Goal: Transaction & Acquisition: Obtain resource

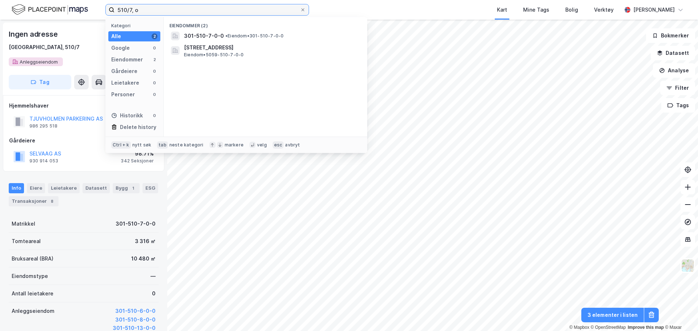
drag, startPoint x: 191, startPoint y: 5, endPoint x: 108, endPoint y: 7, distance: 83.3
click at [108, 7] on label "510/7, o" at bounding box center [207, 10] width 204 height 12
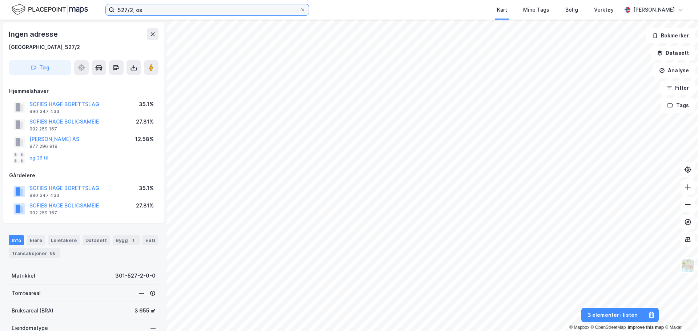
click at [147, 10] on input "527/2, os" at bounding box center [207, 9] width 185 height 11
click at [28, 48] on div "[GEOGRAPHIC_DATA], 527/2" at bounding box center [44, 47] width 71 height 9
click at [0, 0] on button "SOFIES HAGE BORETTSLAG" at bounding box center [0, 0] width 0 height 0
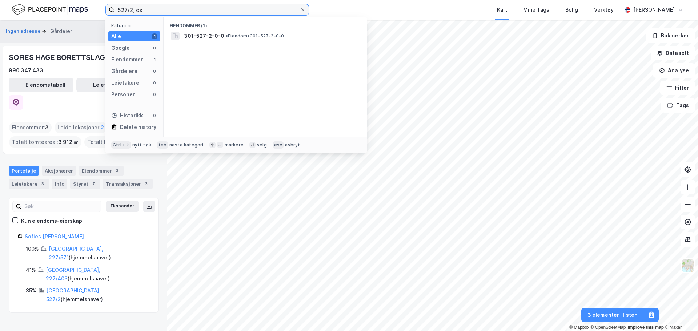
drag, startPoint x: 214, startPoint y: 12, endPoint x: 0, endPoint y: 10, distance: 213.9
click at [0, 10] on div "527/2, os Kategori Alle 1 Google 0 Eiendommer 1 Gårdeiere 0 Leietakere 0 Person…" at bounding box center [349, 10] width 698 height 20
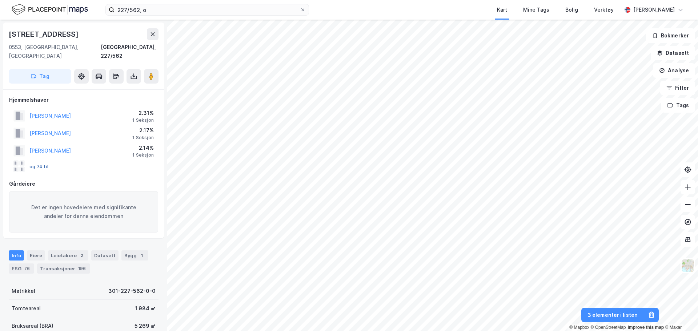
click at [0, 0] on button "og 74 til" at bounding box center [0, 0] width 0 height 0
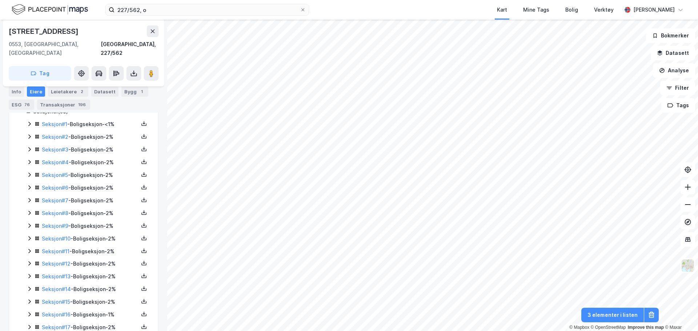
scroll to position [120, 0]
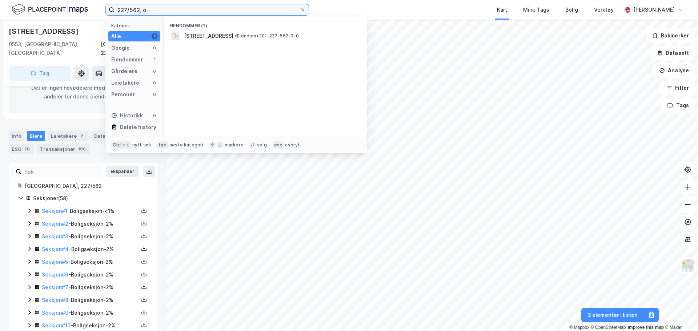
drag, startPoint x: 192, startPoint y: 7, endPoint x: 73, endPoint y: 6, distance: 118.2
click at [76, 9] on div "227/562, o Kategori Alle 1 Google 0 Eiendommer 1 Gårdeiere 0 Leietakere 0 Perso…" at bounding box center [349, 10] width 698 height 20
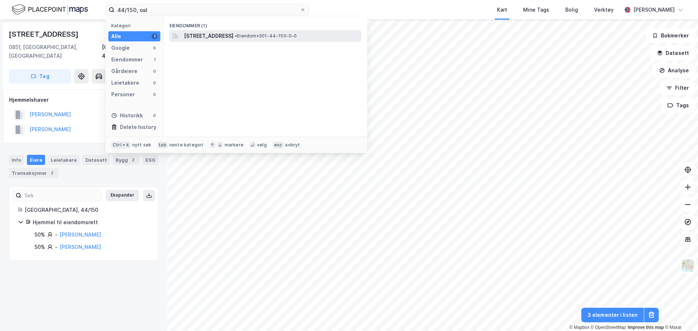
click at [222, 38] on span "[STREET_ADDRESS]" at bounding box center [208, 36] width 49 height 9
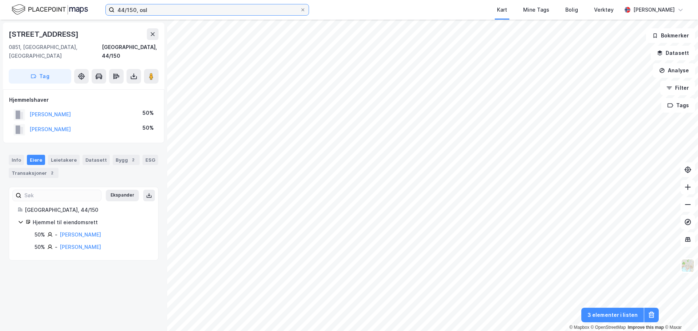
click at [118, 9] on input "44/150, osl" at bounding box center [207, 9] width 185 height 11
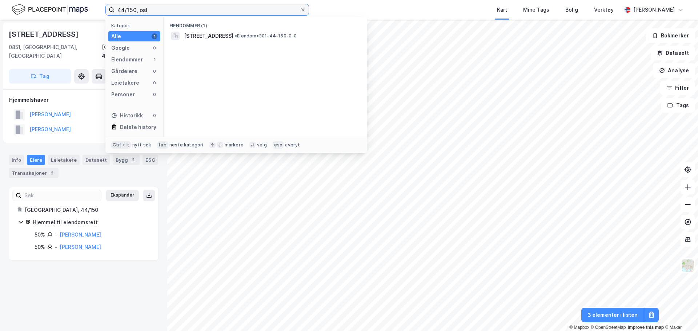
click at [118, 9] on input "44/150, osl" at bounding box center [207, 9] width 185 height 11
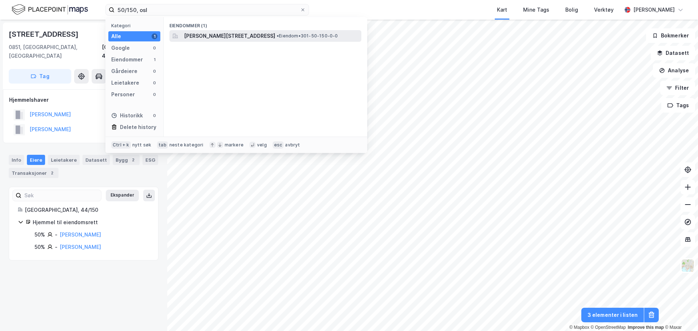
click at [211, 35] on span "[PERSON_NAME][STREET_ADDRESS]" at bounding box center [229, 36] width 91 height 9
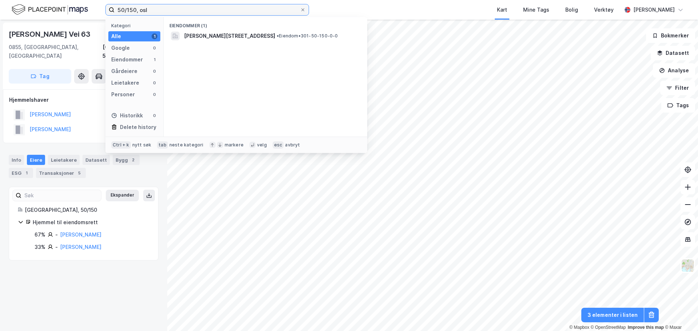
drag, startPoint x: 165, startPoint y: 9, endPoint x: 39, endPoint y: 6, distance: 125.5
click at [39, 6] on div "50/150, osl Kategori Alle 1 Google 0 Eiendommer 1 Gårdeiere 0 Leietakere 0 Pers…" at bounding box center [349, 10] width 698 height 20
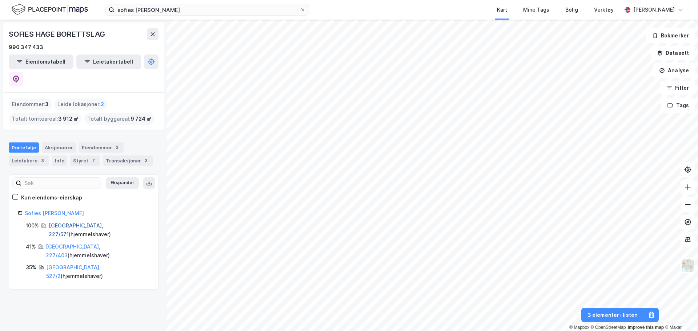
click at [81, 223] on link "[GEOGRAPHIC_DATA], 227/571" at bounding box center [76, 230] width 55 height 15
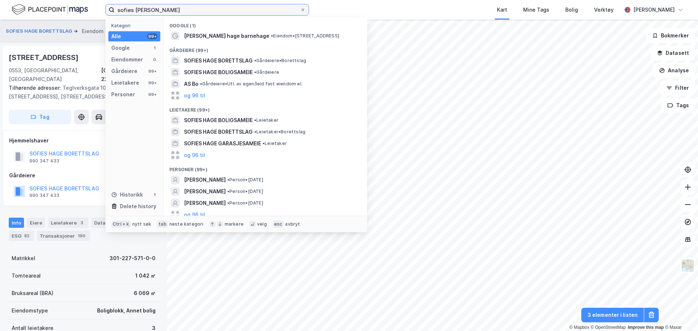
drag, startPoint x: 186, startPoint y: 10, endPoint x: 94, endPoint y: 10, distance: 92.0
click at [94, 10] on div "sofies hage bo Kategori Alle 99+ Google 1 Eiendommer 0 Gårdeiere 99+ Leietakere…" at bounding box center [349, 10] width 698 height 20
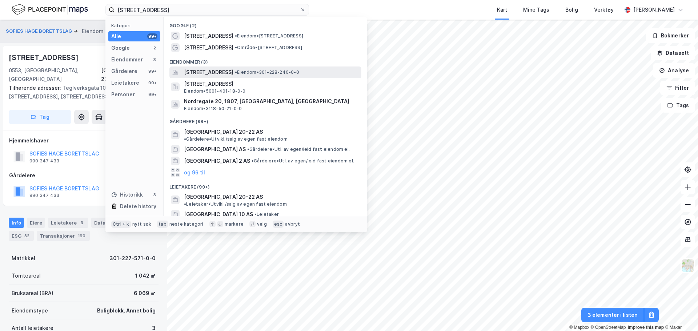
click at [299, 74] on span "• Eiendom • 301-228-240-0-0" at bounding box center [267, 72] width 64 height 6
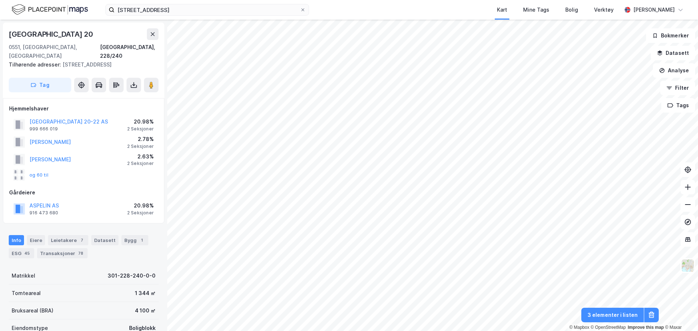
scroll to position [2, 0]
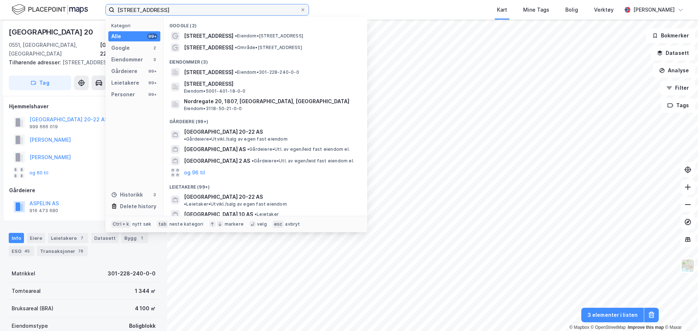
drag, startPoint x: 169, startPoint y: 9, endPoint x: 71, endPoint y: 8, distance: 98.2
click at [71, 8] on div "[STREET_ADDRESS] Kategori Alle 99+ Google 2 Eiendommer 3 Gårdeiere 99+ Leietake…" at bounding box center [349, 10] width 698 height 20
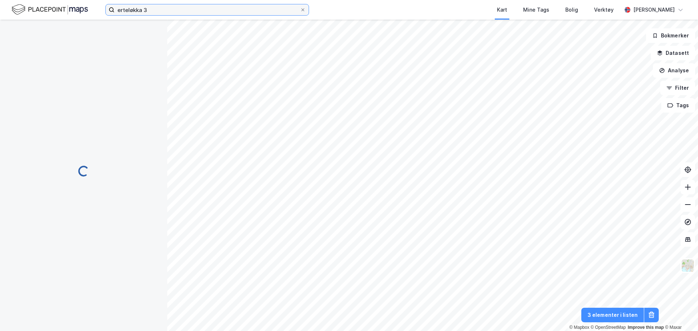
scroll to position [2, 0]
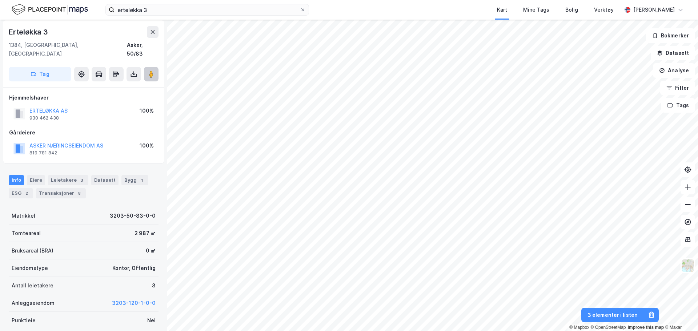
click at [151, 71] on image at bounding box center [151, 74] width 4 height 7
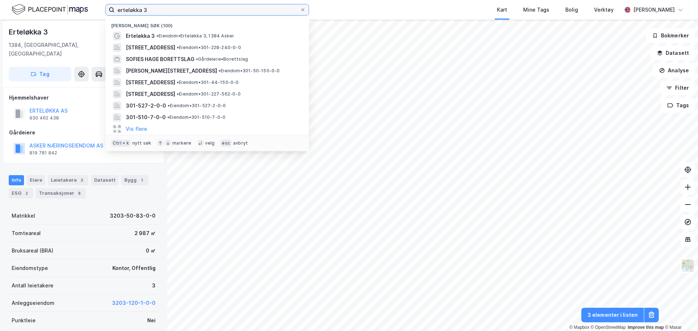
drag, startPoint x: 242, startPoint y: 9, endPoint x: 102, endPoint y: 2, distance: 140.6
click at [102, 2] on div "erteløkka 3 Nylige søk (100) Erteløkka 3 • Eiendom • [STREET_ADDRESS] • Eiendom…" at bounding box center [349, 10] width 698 height 20
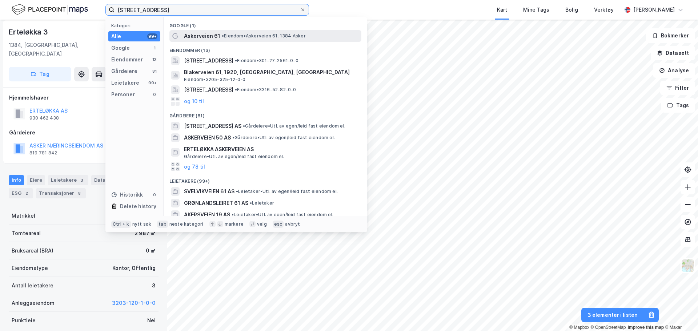
type input "[STREET_ADDRESS]"
click at [192, 32] on span "Askerveien 61" at bounding box center [202, 36] width 36 height 9
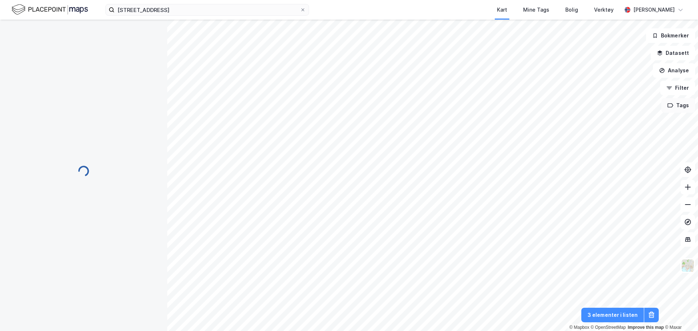
scroll to position [2, 0]
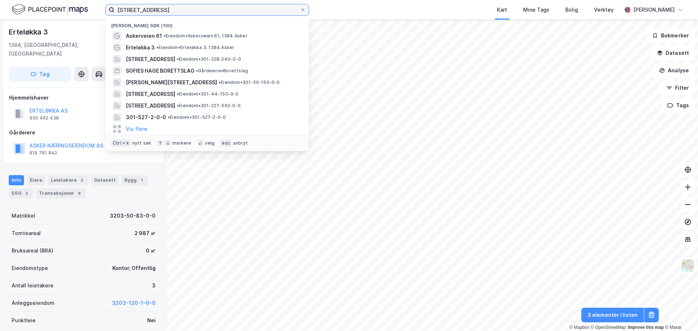
drag, startPoint x: 180, startPoint y: 12, endPoint x: 23, endPoint y: 16, distance: 157.2
click at [23, 16] on div "askerveien 61 Nylige søk (100) Askerveien 61 • Eiendom • [STREET_ADDRESS] • Eie…" at bounding box center [349, 10] width 698 height 20
click at [135, 8] on input at bounding box center [212, 9] width 194 height 11
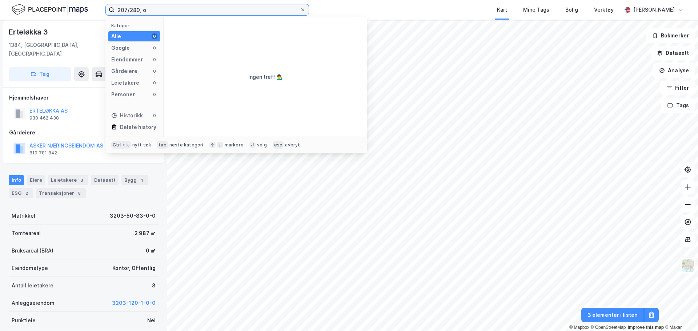
drag, startPoint x: 173, startPoint y: 11, endPoint x: 21, endPoint y: 0, distance: 152.4
click at [24, 2] on div "207/280, o Kategori Alle 0 Google 0 Eiendommer 0 Gårdeiere 0 Leietakere 0 Perso…" at bounding box center [349, 10] width 698 height 20
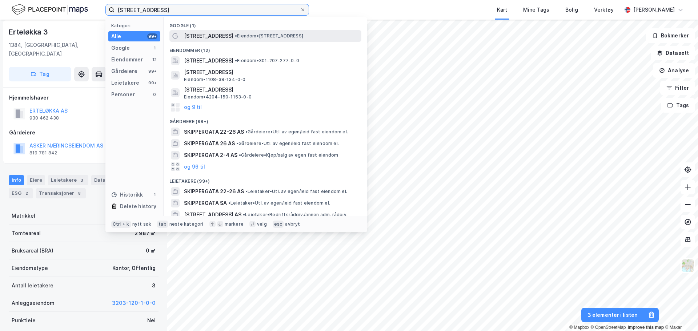
type input "[STREET_ADDRESS]"
click at [235, 34] on span "•" at bounding box center [236, 35] width 2 height 5
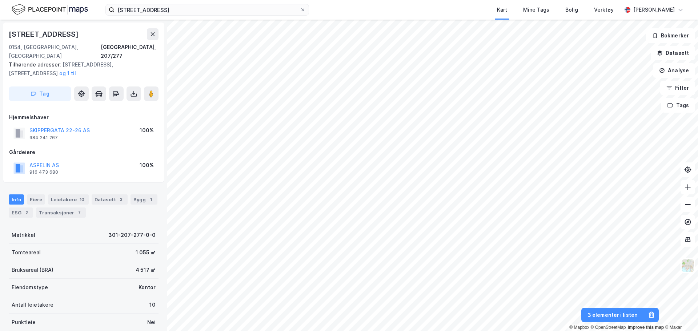
scroll to position [2, 0]
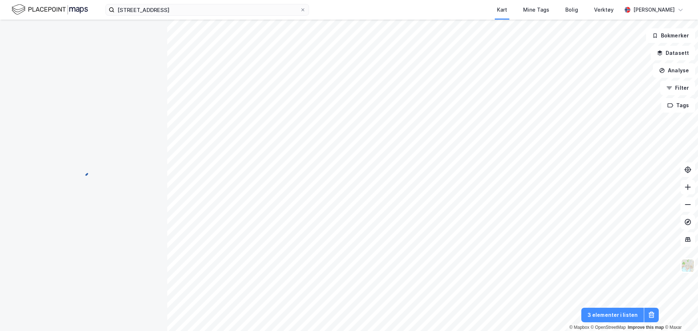
scroll to position [2, 0]
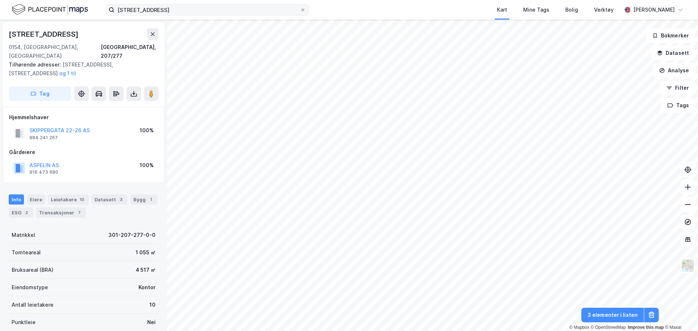
scroll to position [2, 0]
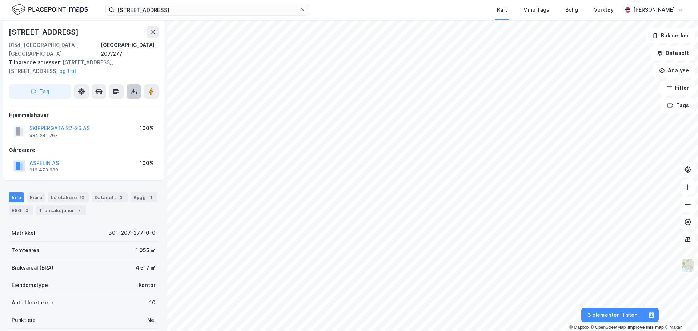
click at [133, 88] on icon at bounding box center [133, 91] width 7 height 7
click at [137, 100] on div "Last ned grunnbok" at bounding box center [102, 106] width 77 height 12
